Goal: Information Seeking & Learning: Learn about a topic

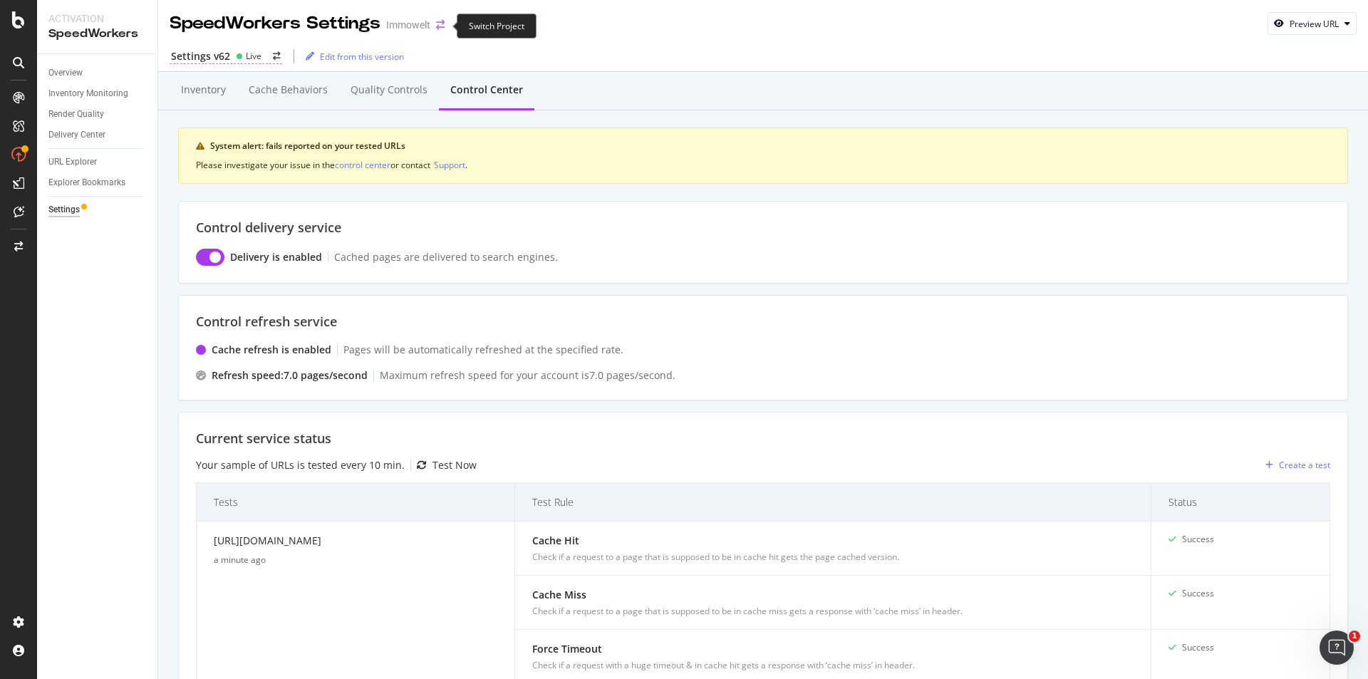
click at [440, 30] on icon "arrow-right-arrow-left" at bounding box center [440, 25] width 9 height 10
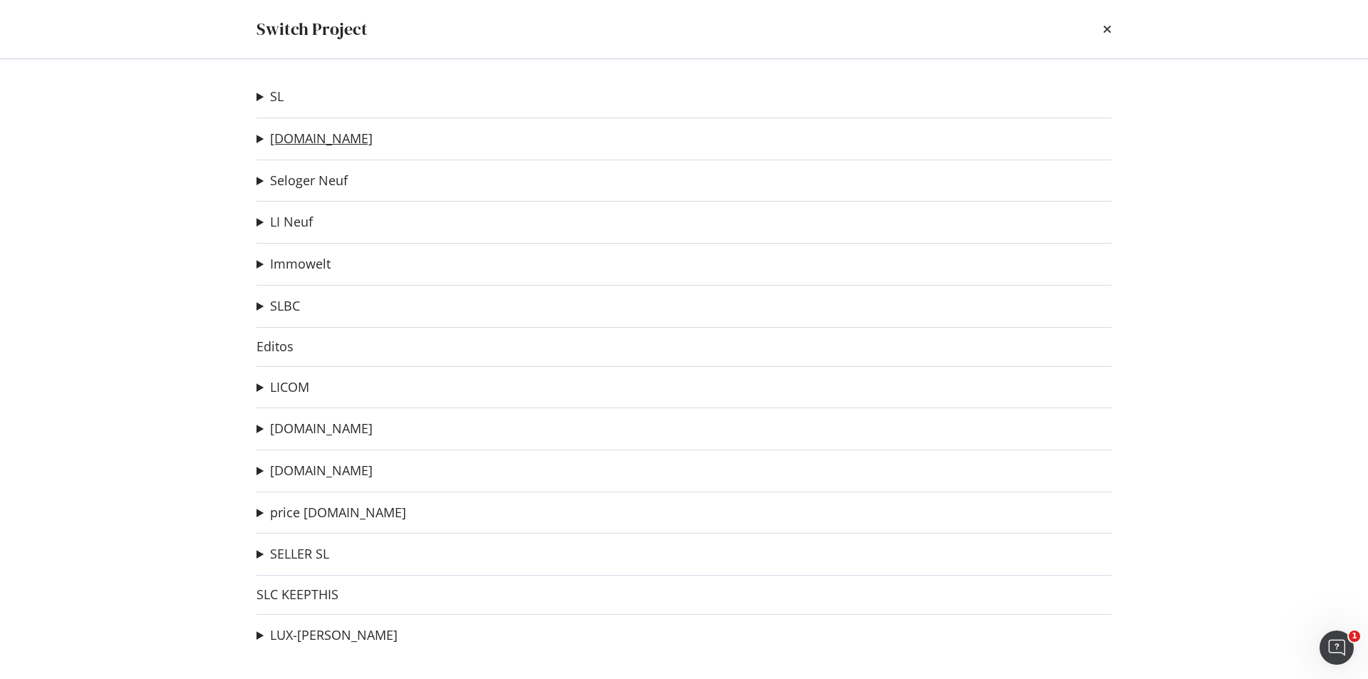
click at [317, 139] on link "[DOMAIN_NAME]" at bounding box center [321, 138] width 103 height 15
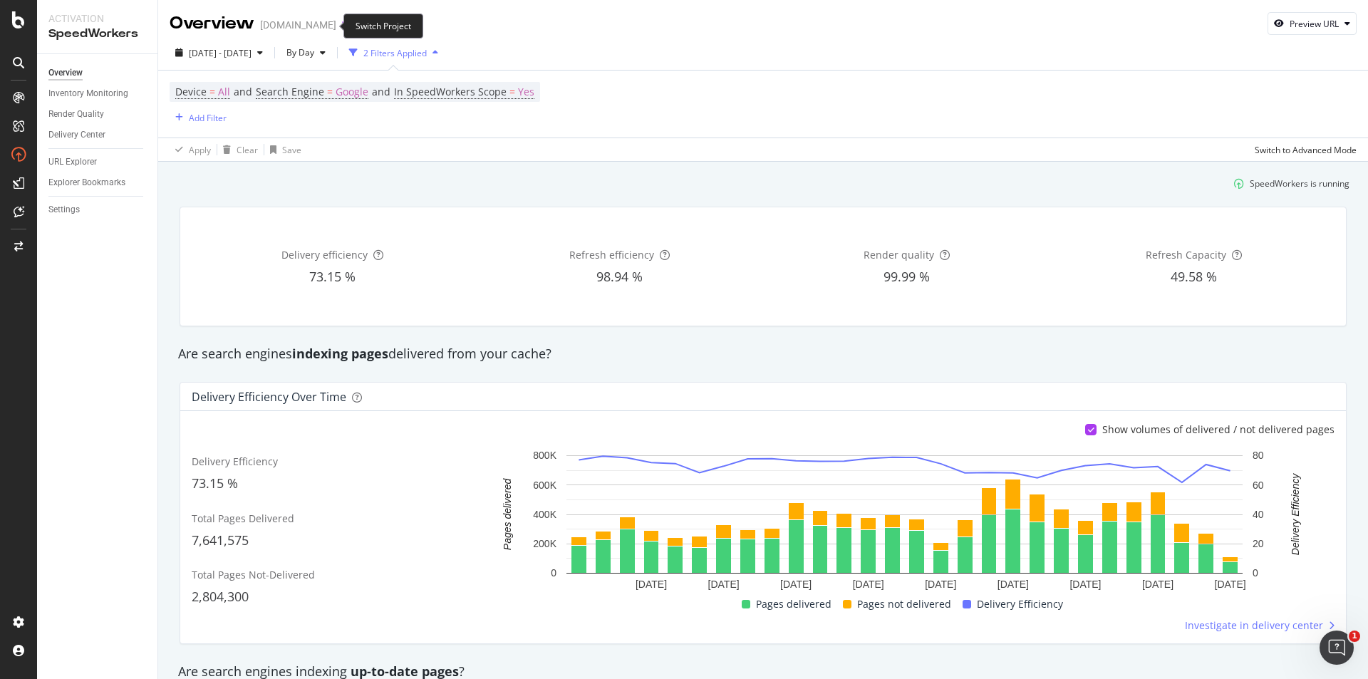
click at [342, 27] on icon "arrow-right-arrow-left" at bounding box center [346, 25] width 9 height 10
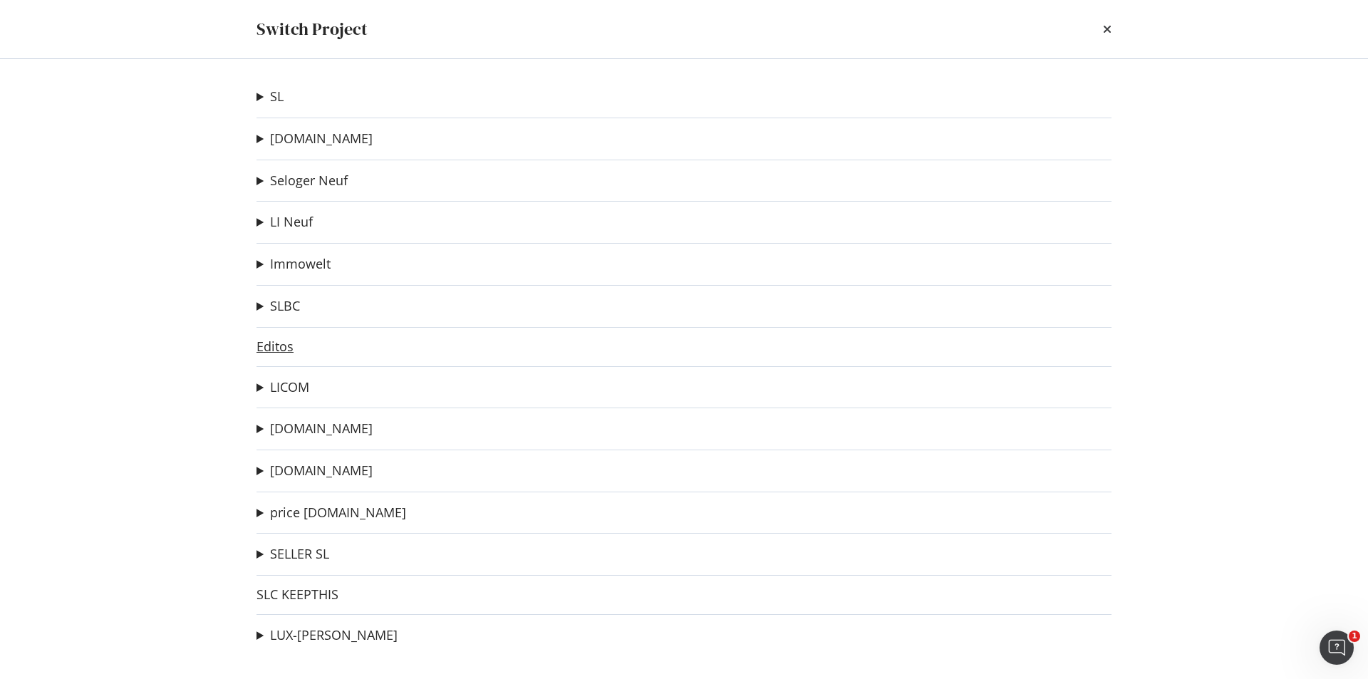
click at [284, 348] on link "Editos" at bounding box center [274, 346] width 37 height 15
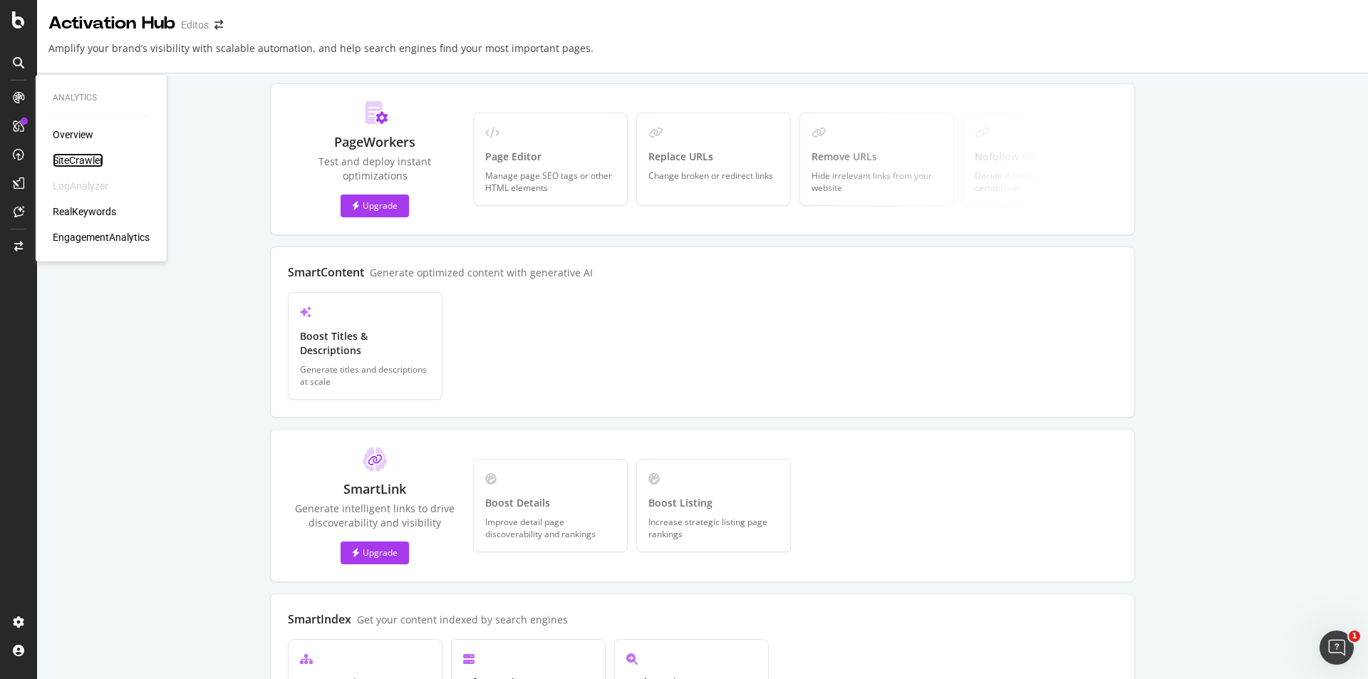
click at [79, 161] on div "SiteCrawler" at bounding box center [78, 160] width 51 height 14
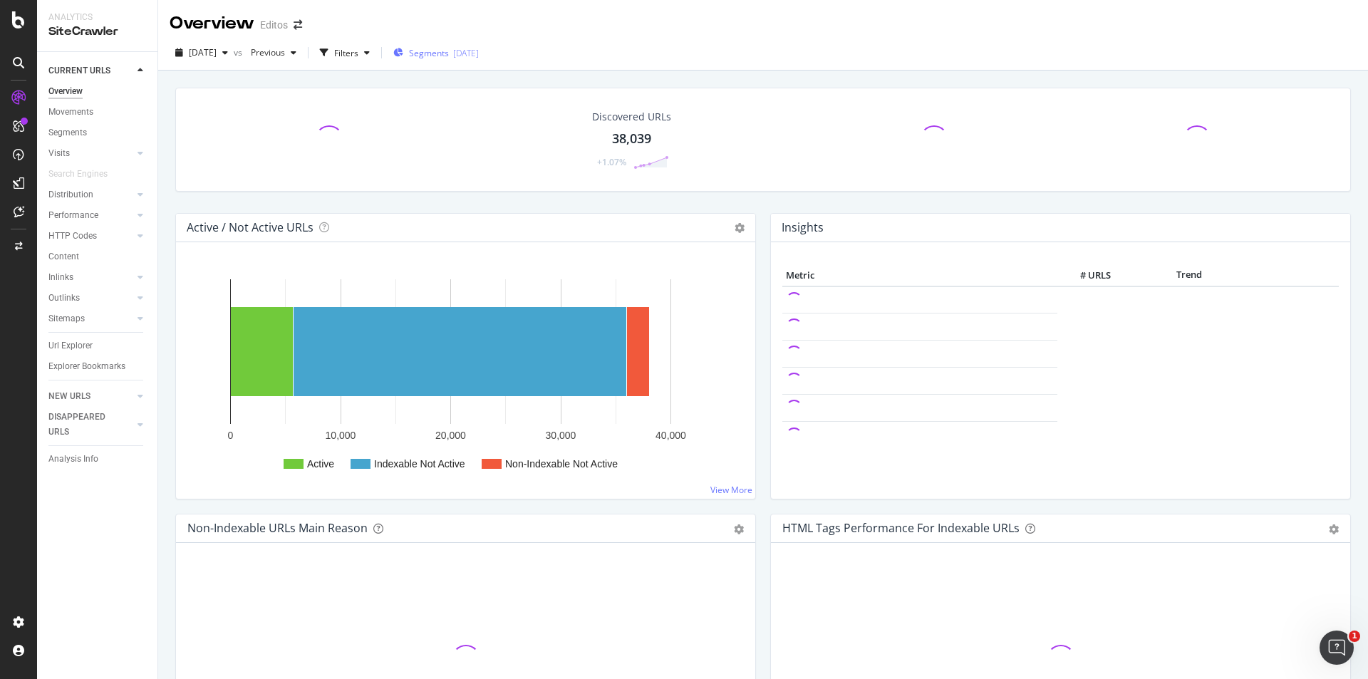
click at [449, 57] on span "Segments" at bounding box center [429, 53] width 40 height 12
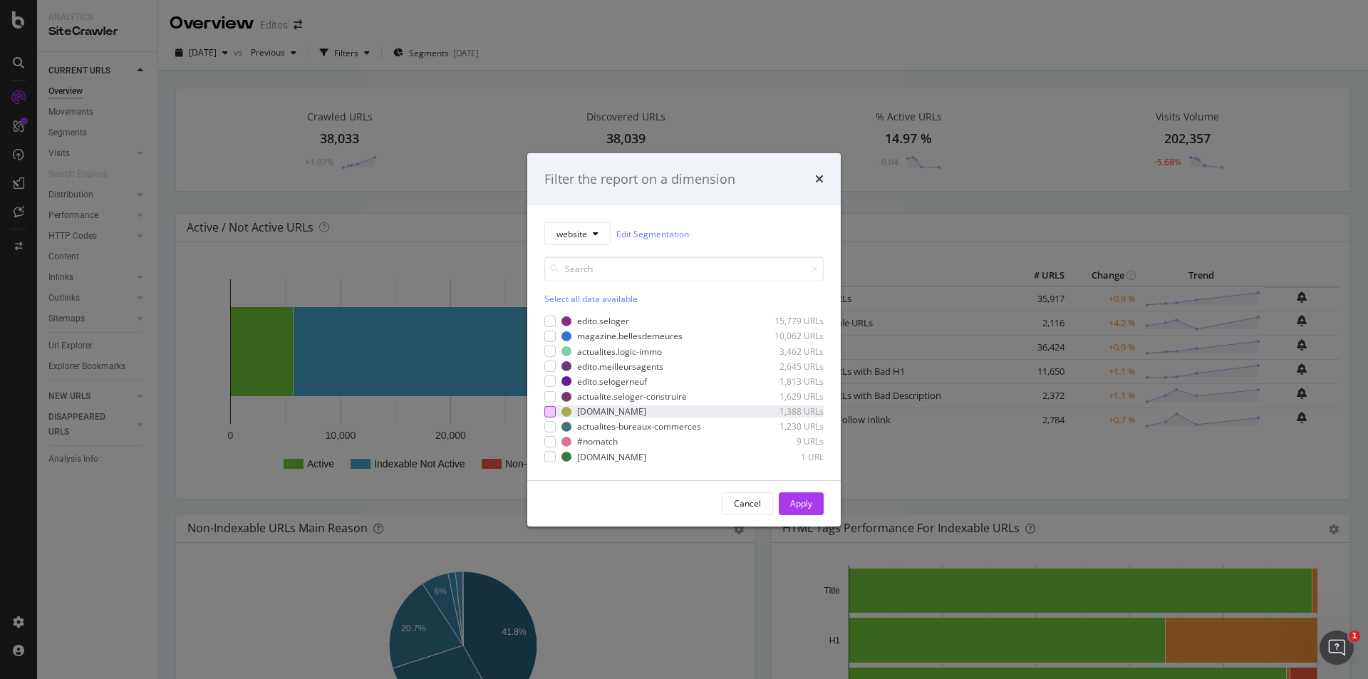
click at [552, 411] on div "modal" at bounding box center [549, 411] width 11 height 11
click at [794, 504] on div "Apply" at bounding box center [801, 503] width 22 height 12
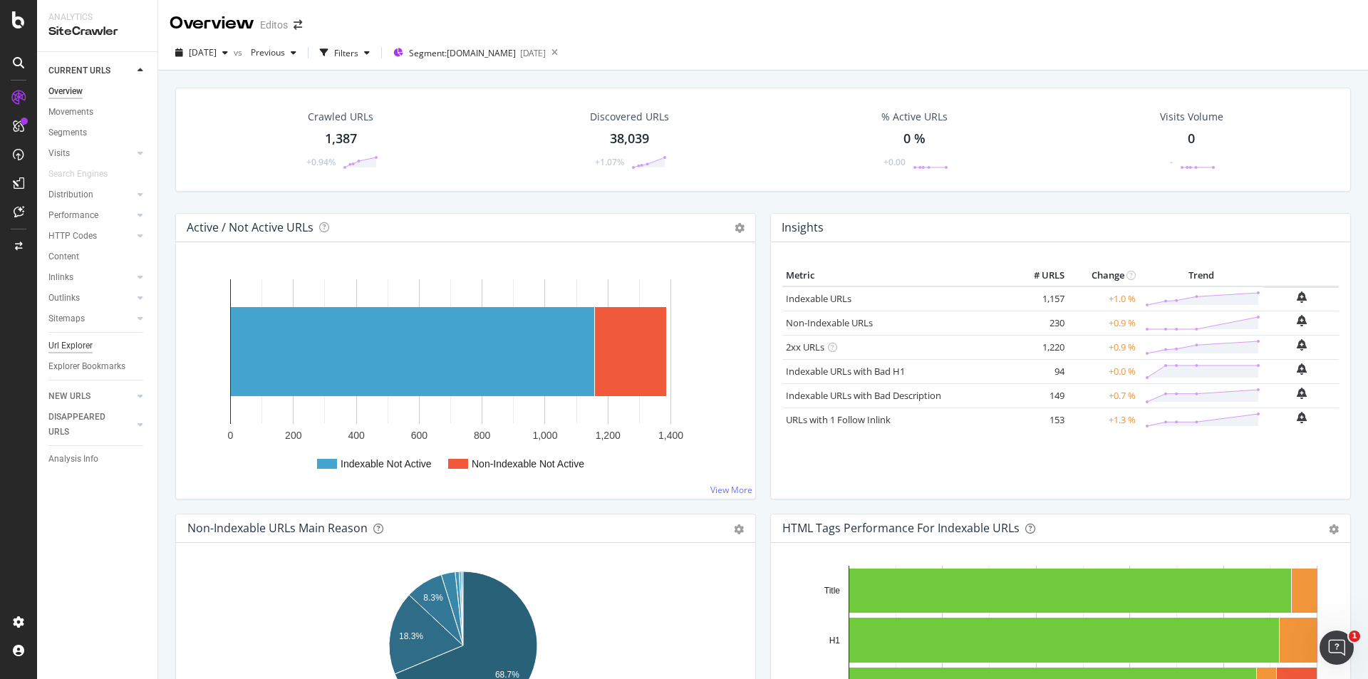
click at [78, 345] on div "Url Explorer" at bounding box center [70, 345] width 44 height 15
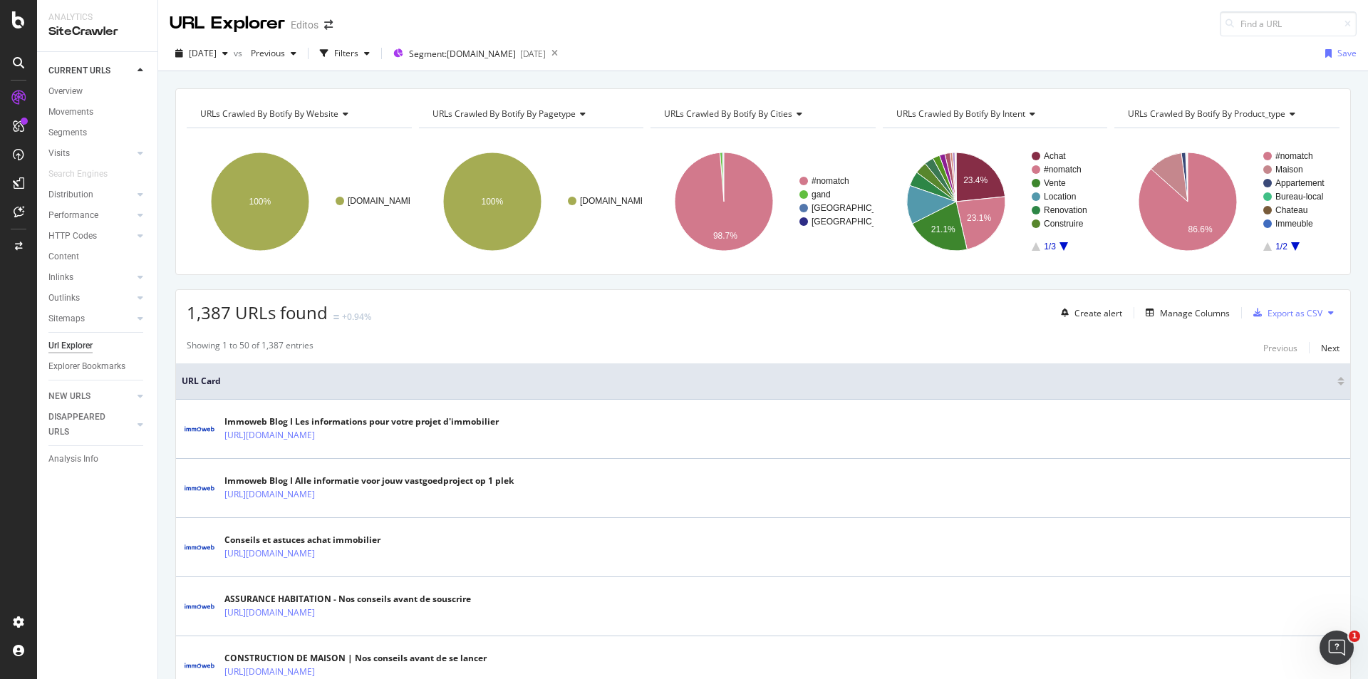
click at [561, 118] on span "URLs Crawled By Botify By pagetype" at bounding box center [503, 114] width 143 height 12
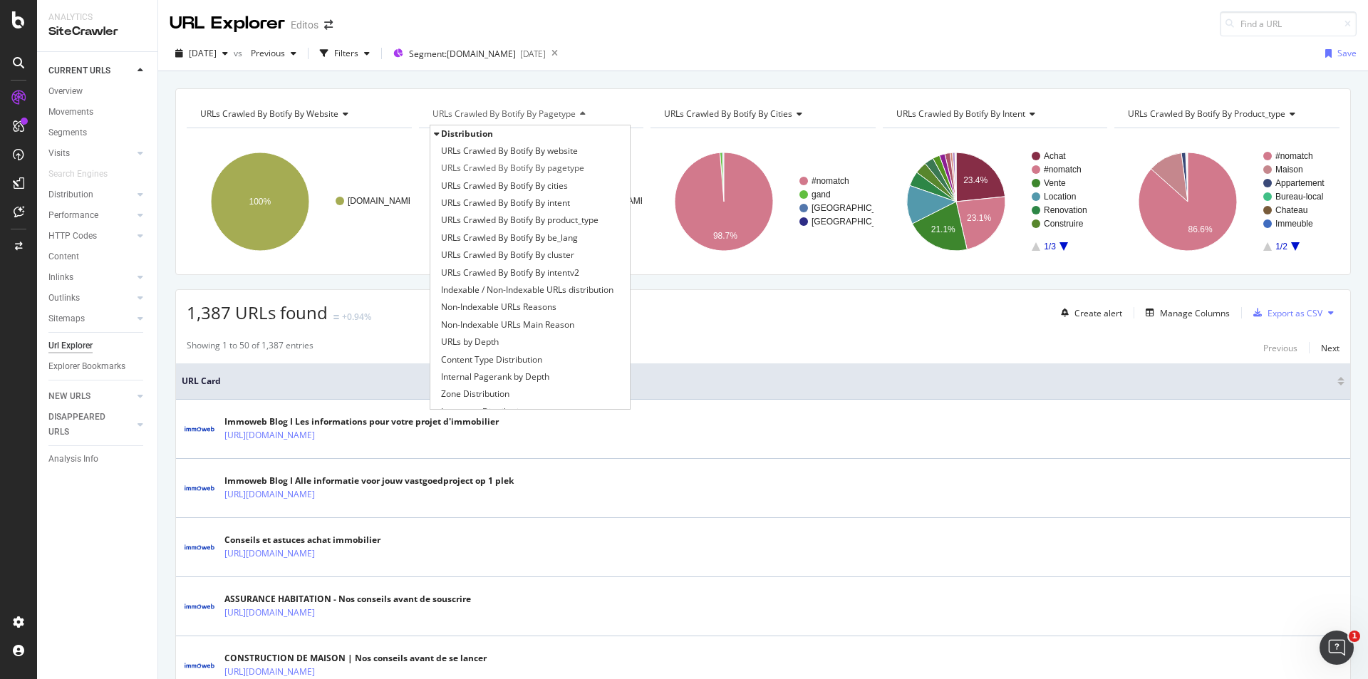
click at [702, 103] on div "URLs Crawled By Botify By cities" at bounding box center [762, 114] width 202 height 23
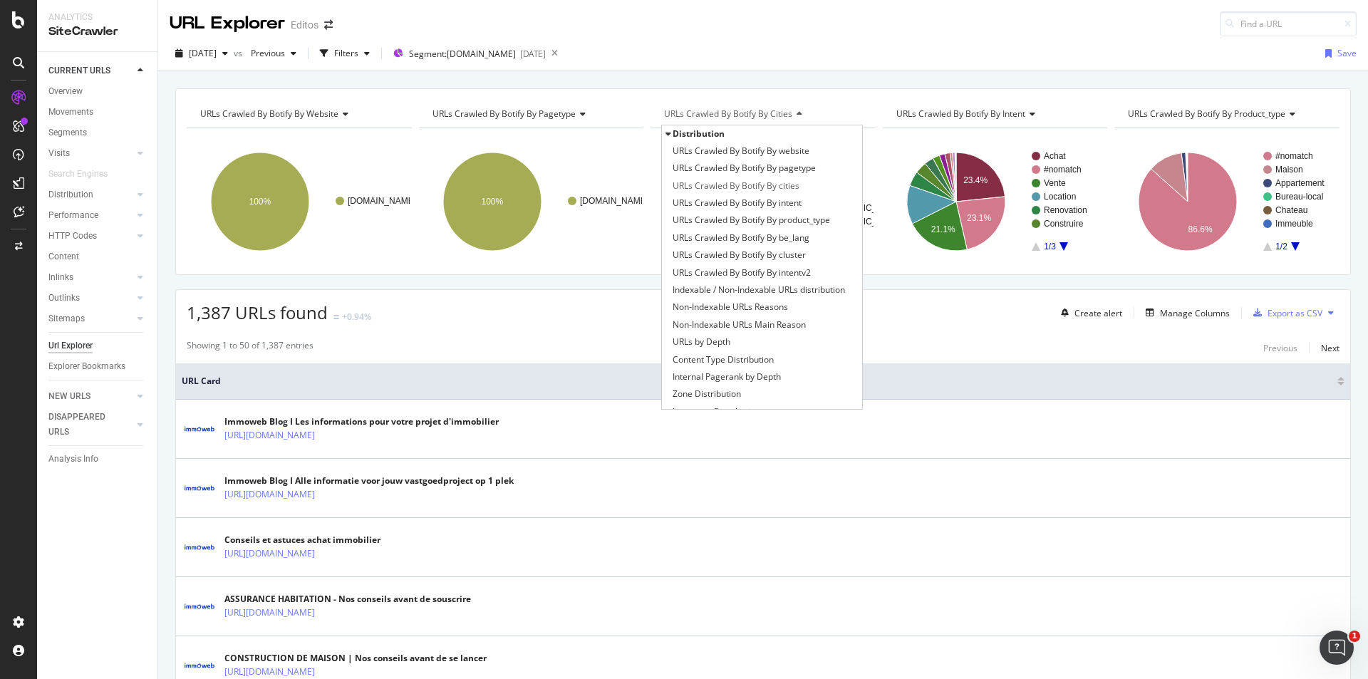
click at [927, 68] on div "[DATE] vs Previous Filters Segment: [DOMAIN_NAME] [DATE] Save" at bounding box center [763, 56] width 1210 height 28
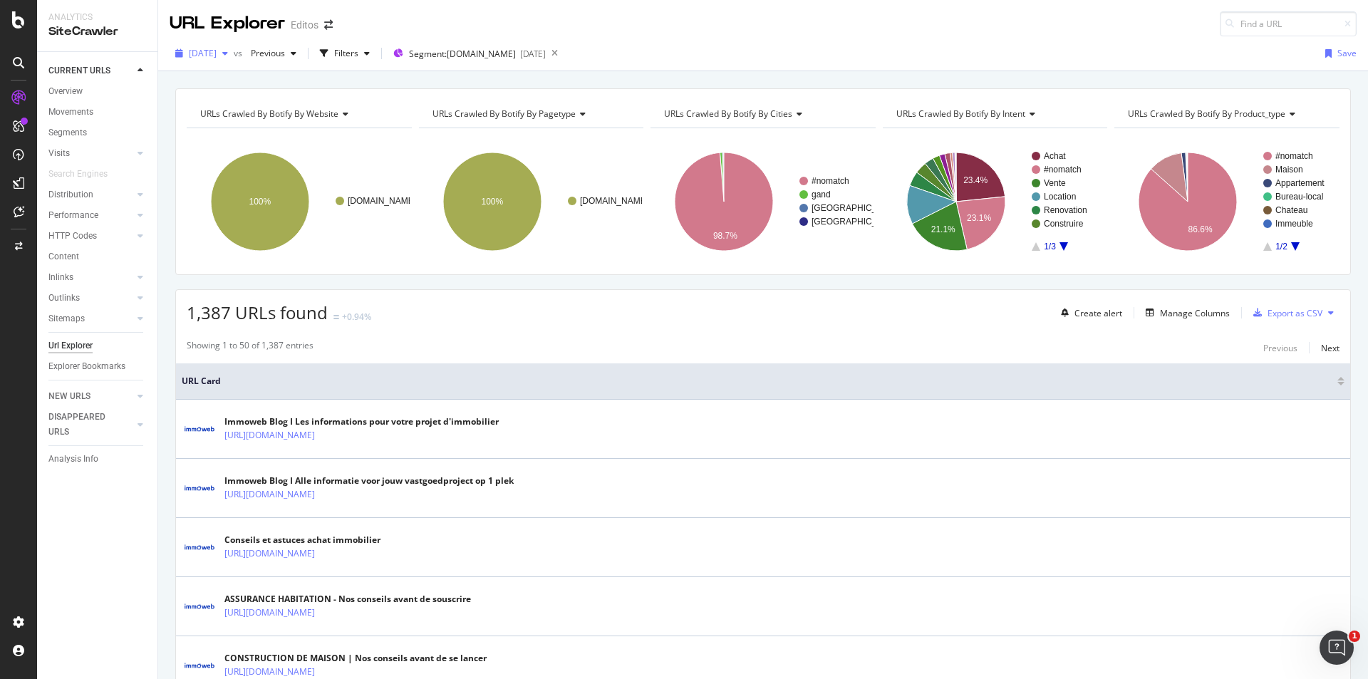
click at [217, 58] on span "[DATE]" at bounding box center [203, 53] width 28 height 12
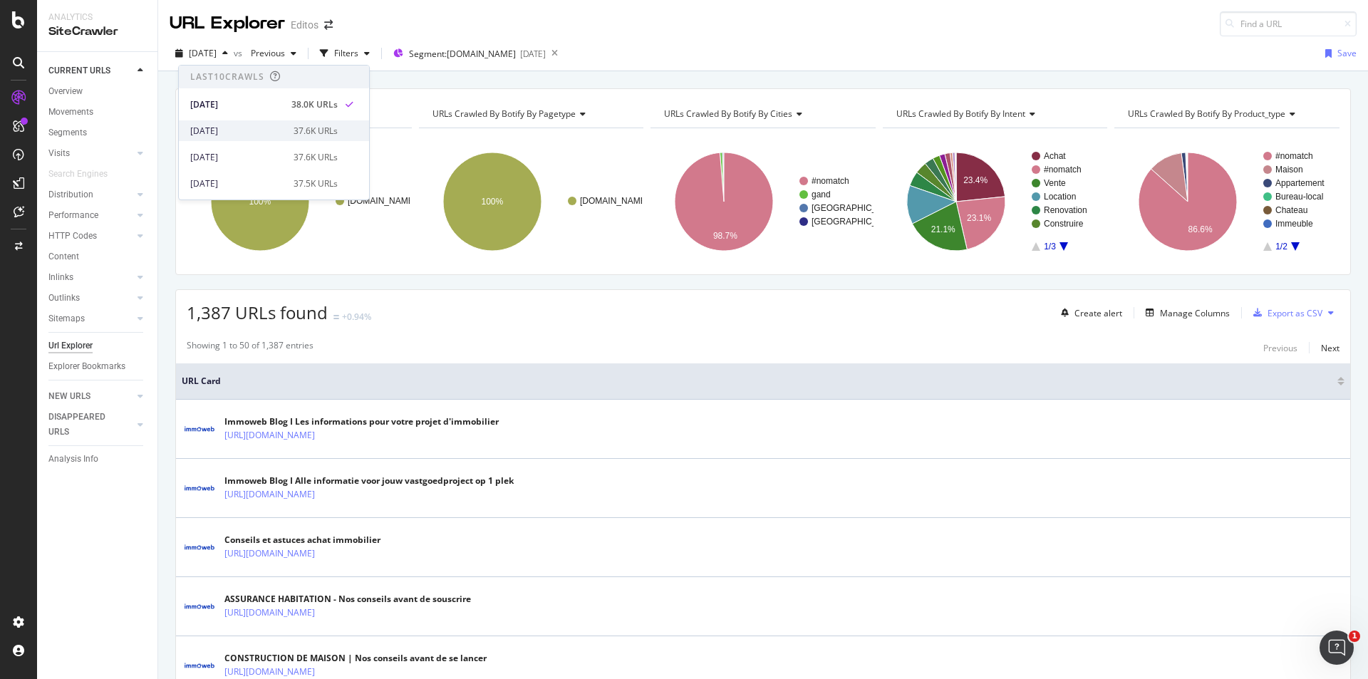
click at [240, 132] on div "[DATE]" at bounding box center [237, 131] width 95 height 13
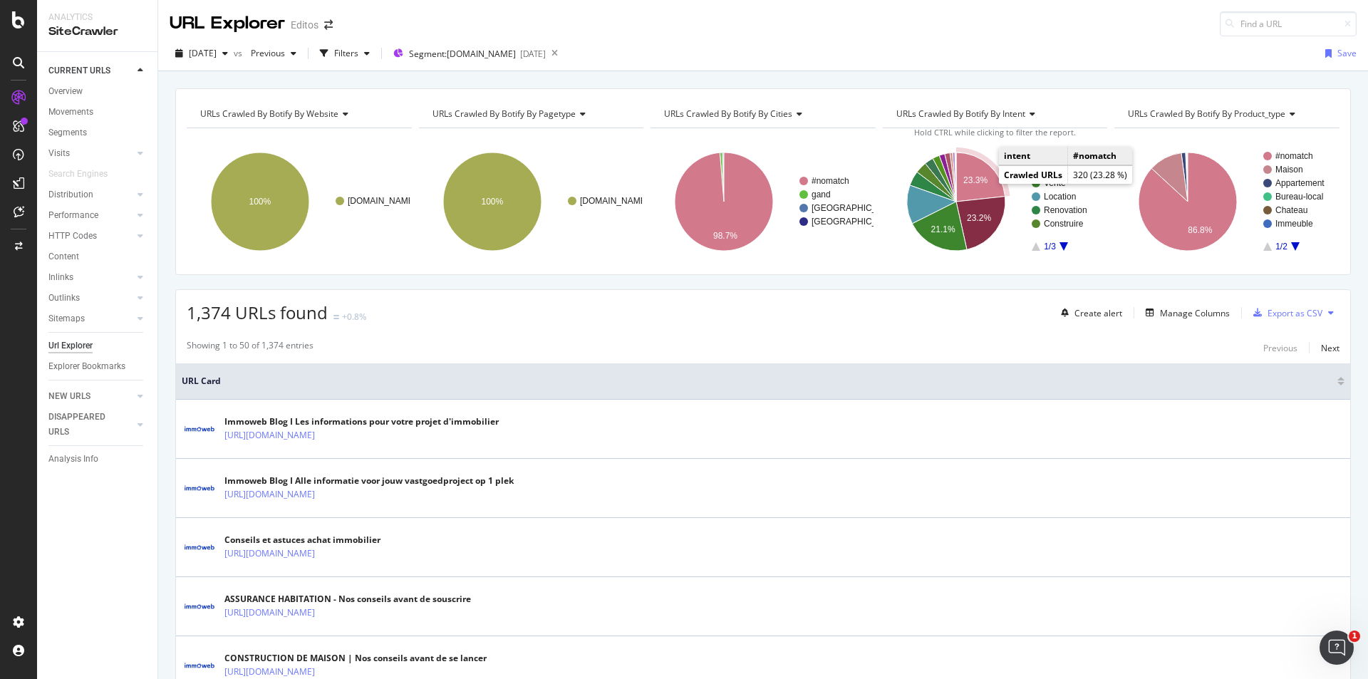
click at [980, 180] on text "23.3%" at bounding box center [975, 180] width 24 height 10
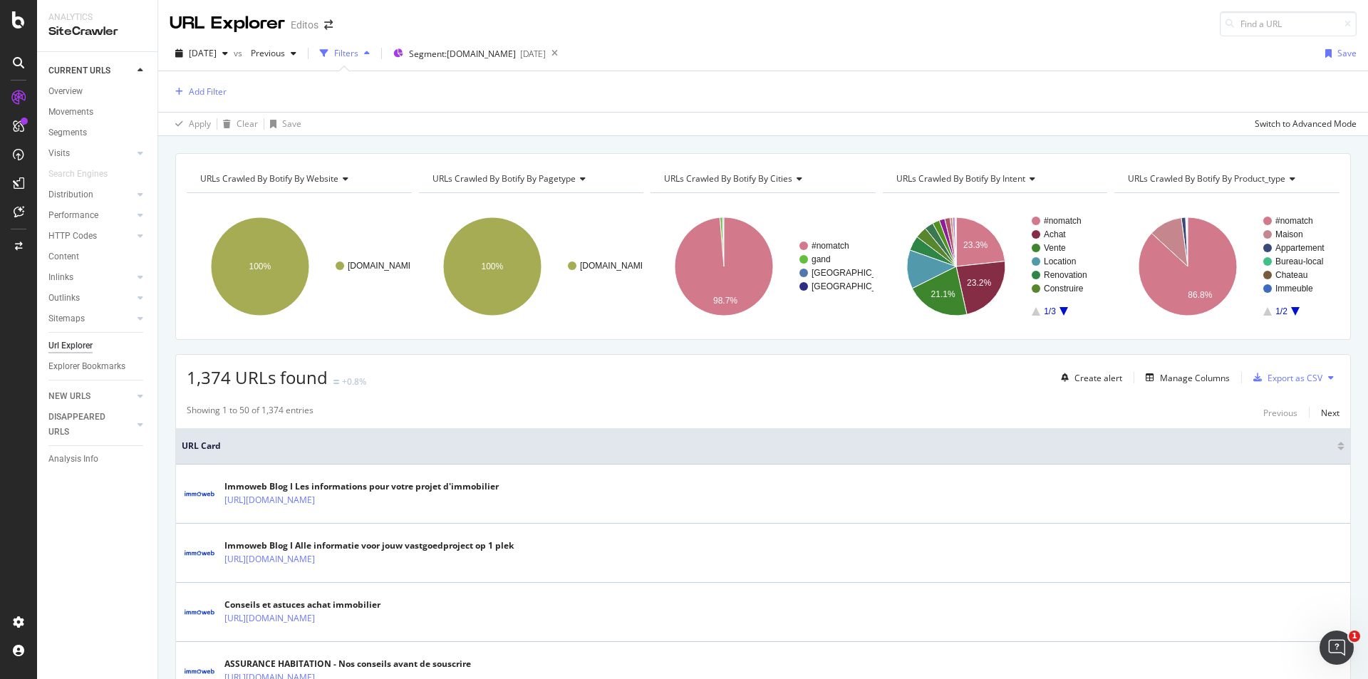
click at [1059, 308] on icon "A chart." at bounding box center [1063, 311] width 9 height 9
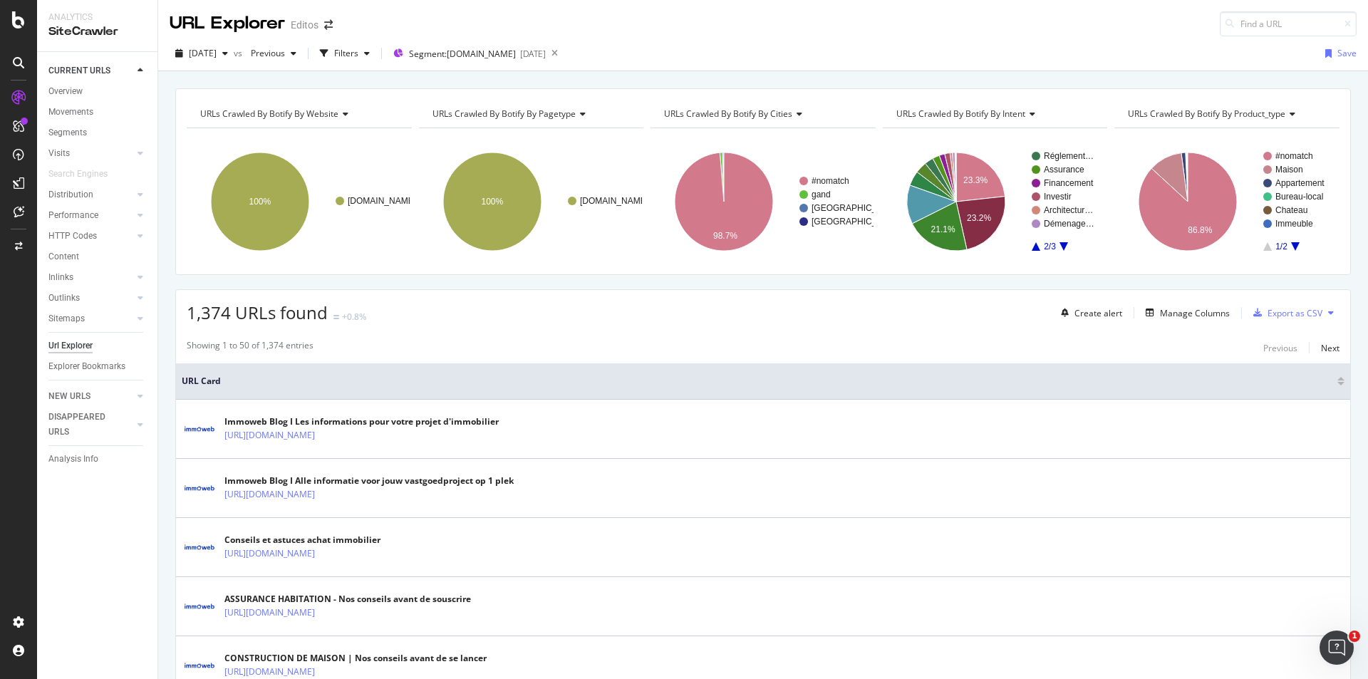
click at [1059, 244] on icon "A chart." at bounding box center [1063, 246] width 9 height 9
click at [1032, 248] on icon "A chart." at bounding box center [1036, 246] width 9 height 9
click at [977, 209] on icon "A chart." at bounding box center [980, 223] width 49 height 53
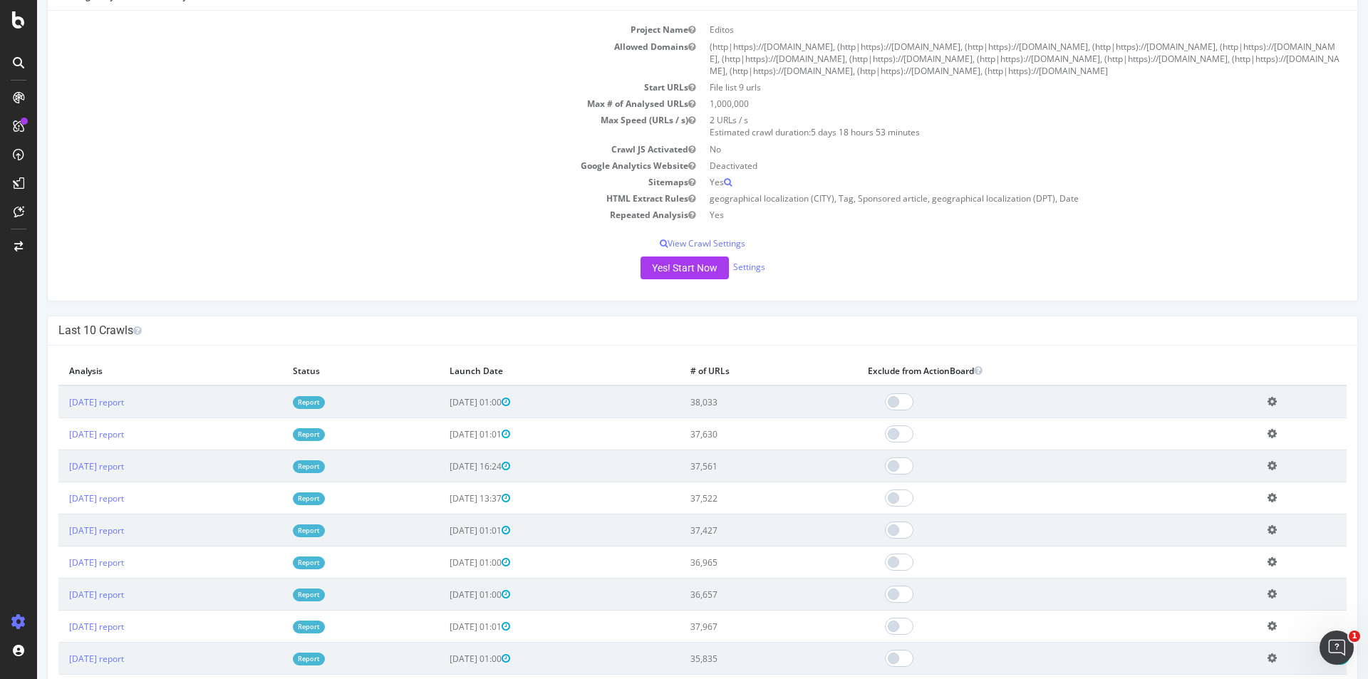
scroll to position [142, 0]
